Goal: Task Accomplishment & Management: Manage account settings

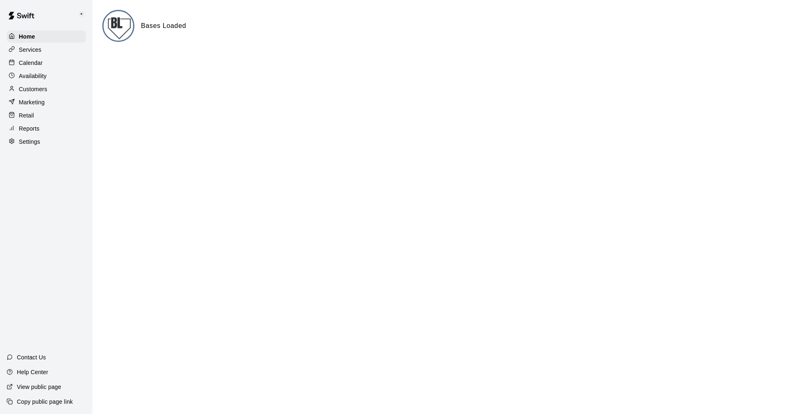
click at [27, 64] on p "Calendar" at bounding box center [31, 63] width 24 height 8
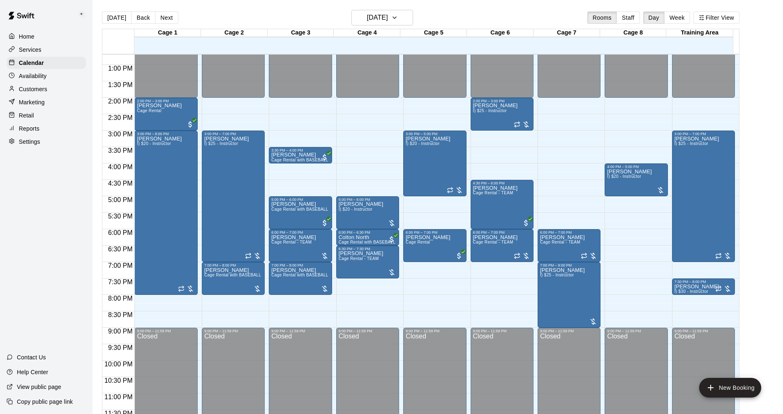
scroll to position [421, 0]
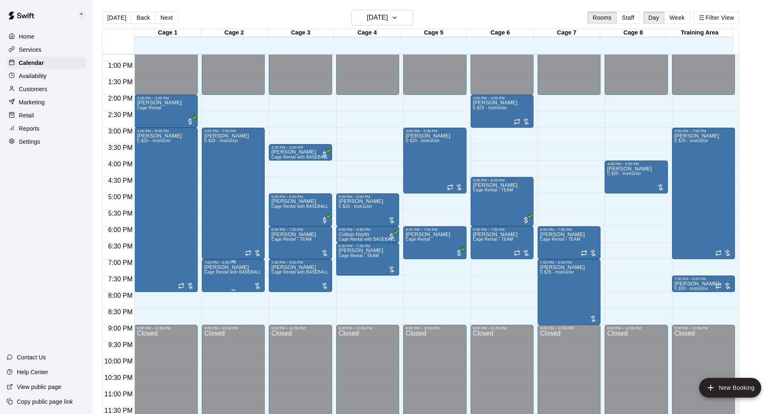
click at [239, 271] on span "Cage Rental with BASEBALL Pitching Machine" at bounding box center [250, 272] width 92 height 5
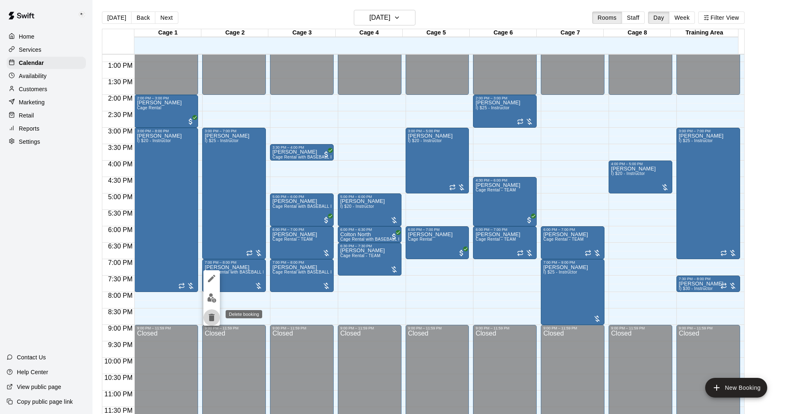
click at [214, 318] on icon "delete" at bounding box center [212, 317] width 6 height 7
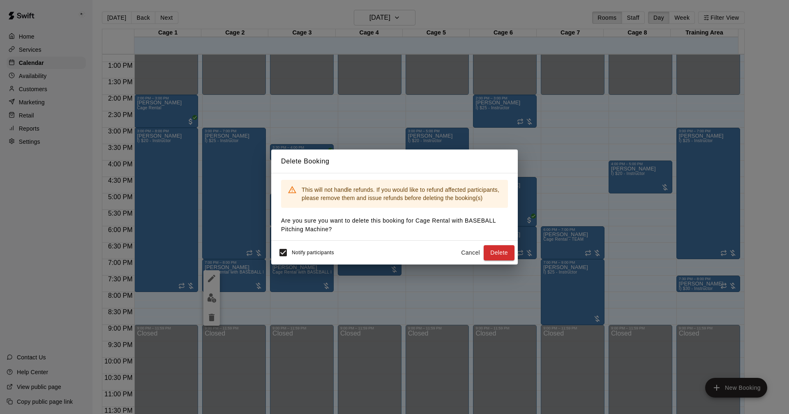
click at [500, 252] on button "Delete" at bounding box center [499, 252] width 31 height 15
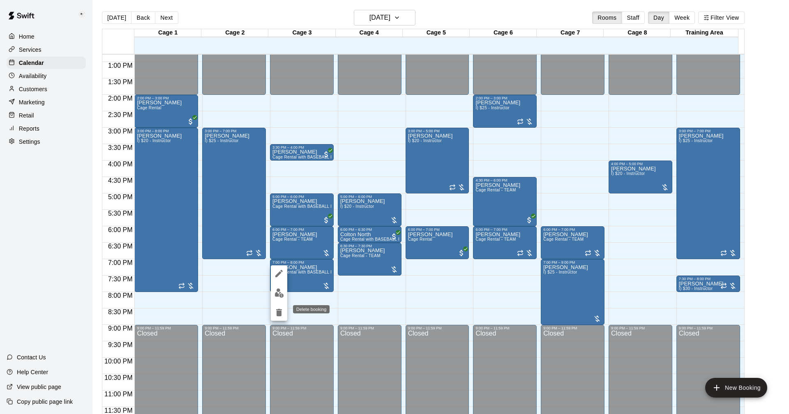
click at [279, 314] on icon "delete" at bounding box center [279, 312] width 6 height 7
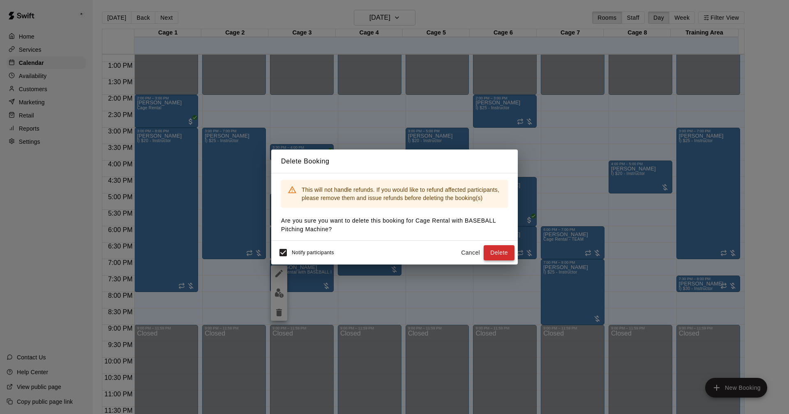
click at [500, 250] on button "Delete" at bounding box center [499, 252] width 31 height 15
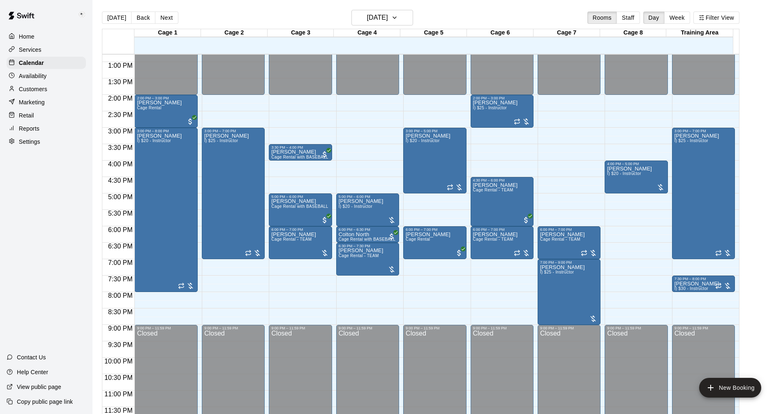
click at [32, 86] on div "Customers" at bounding box center [46, 89] width 79 height 12
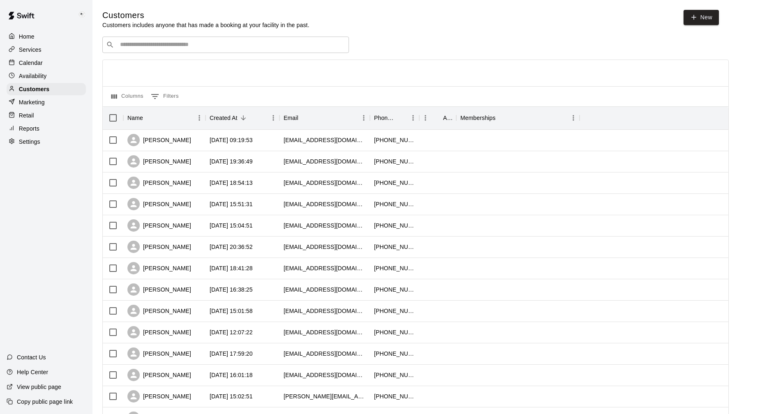
click at [160, 43] on input "Search customers by name or email" at bounding box center [231, 45] width 228 height 8
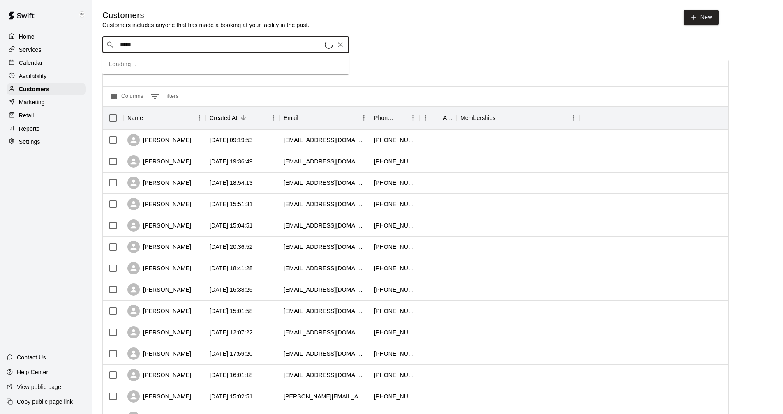
type input "******"
click at [145, 62] on p "[PERSON_NAME]" at bounding box center [150, 63] width 50 height 9
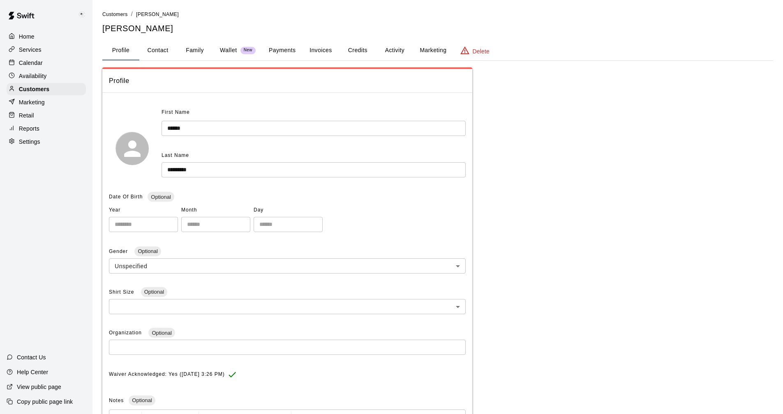
click at [283, 47] on button "Payments" at bounding box center [282, 51] width 40 height 20
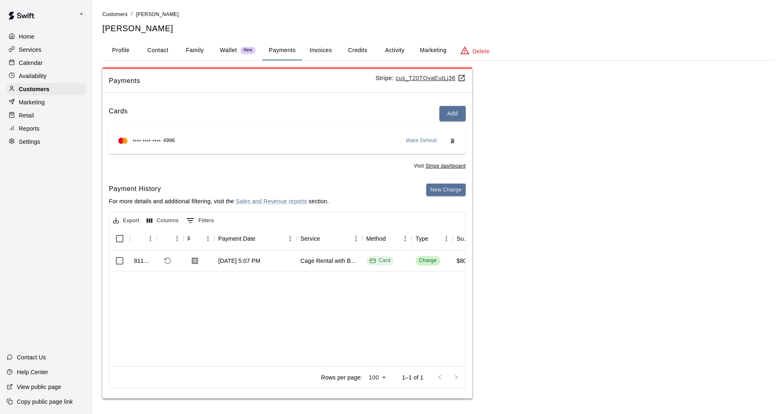
click at [389, 51] on button "Activity" at bounding box center [394, 51] width 37 height 20
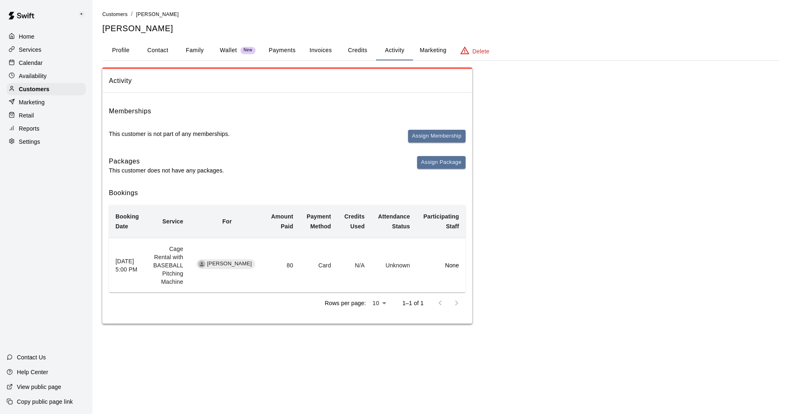
click at [36, 65] on p "Calendar" at bounding box center [31, 63] width 24 height 8
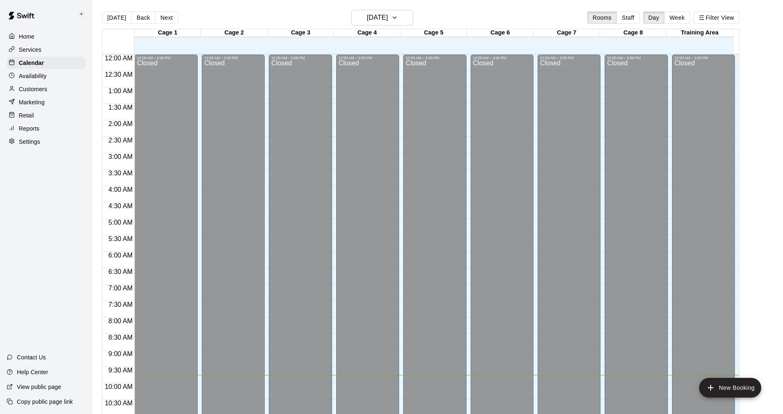
scroll to position [321, 0]
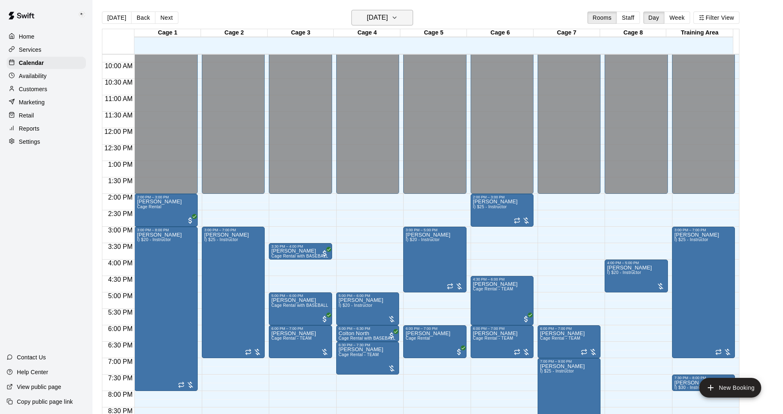
click at [398, 16] on icon "button" at bounding box center [394, 18] width 7 height 10
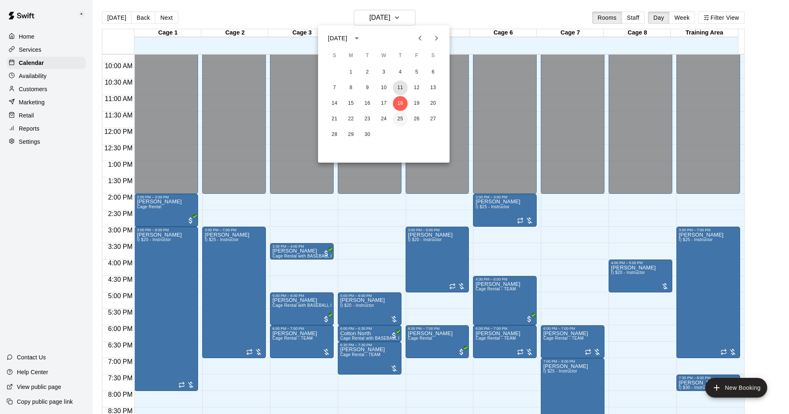
drag, startPoint x: 396, startPoint y: 88, endPoint x: 401, endPoint y: 124, distance: 36.4
click at [397, 88] on button "11" at bounding box center [400, 88] width 15 height 15
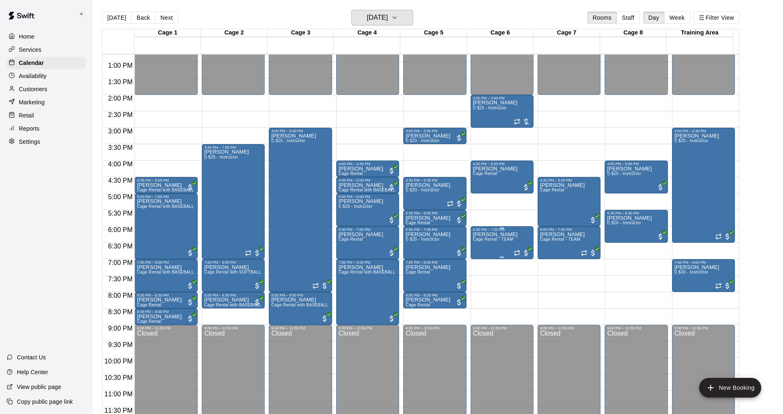
scroll to position [421, 0]
